Goal: Book appointment/travel/reservation

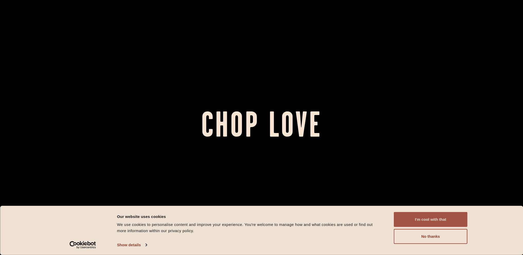
click at [441, 217] on button "I'm cool with that" at bounding box center [431, 219] width 74 height 15
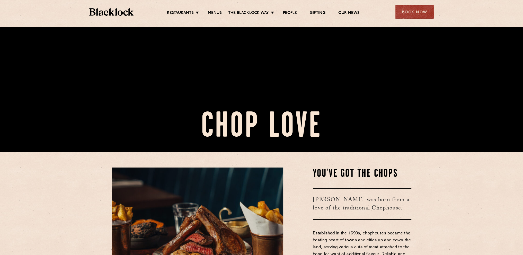
scroll to position [206, 0]
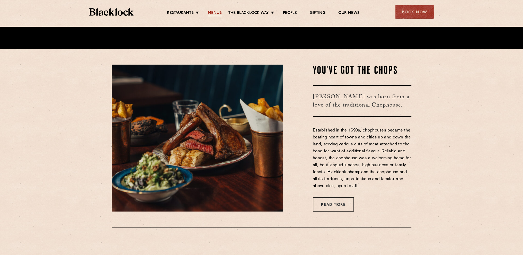
click at [216, 13] on link "Menus" at bounding box center [215, 14] width 14 height 6
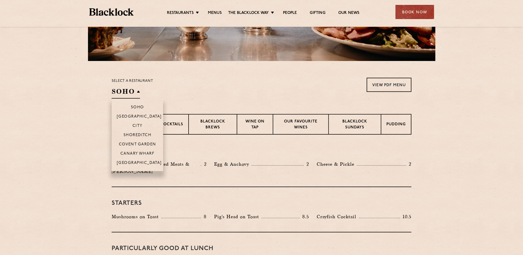
scroll to position [129, 0]
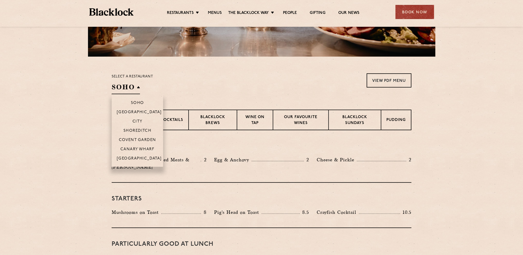
click at [128, 88] on h2 "SOHO" at bounding box center [126, 89] width 28 height 12
click at [147, 131] on p "Shoreditch" at bounding box center [138, 131] width 28 height 5
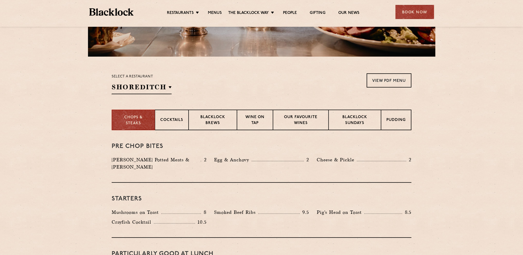
drag, startPoint x: 420, startPoint y: 16, endPoint x: 469, endPoint y: 183, distance: 174.1
click at [177, 117] on div "Cocktails" at bounding box center [172, 120] width 34 height 21
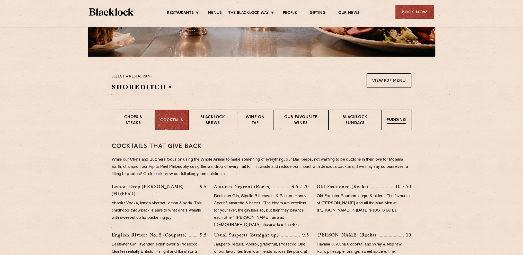
click at [387, 112] on div "Pudding" at bounding box center [396, 120] width 30 height 21
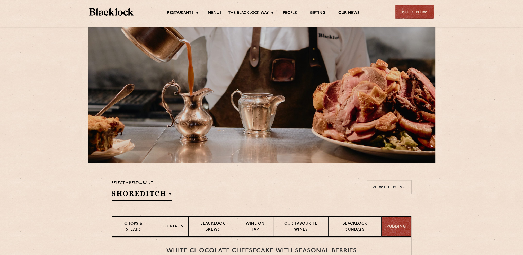
scroll to position [0, 0]
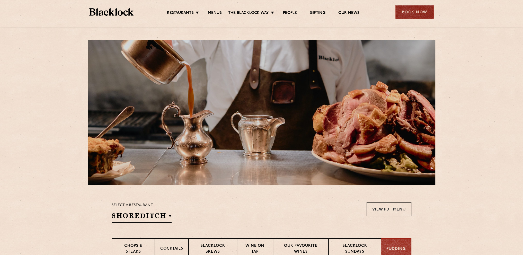
click at [420, 9] on div "Book Now" at bounding box center [415, 12] width 39 height 14
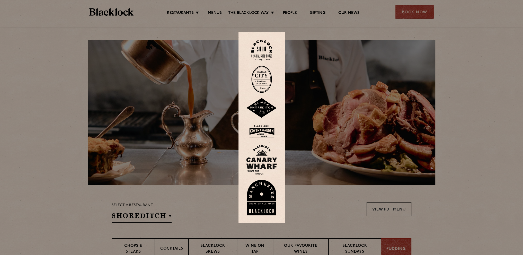
click at [273, 128] on img at bounding box center [261, 131] width 31 height 17
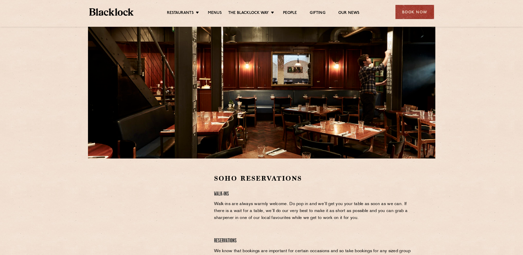
scroll to position [77, 0]
